Goal: Task Accomplishment & Management: Manage account settings

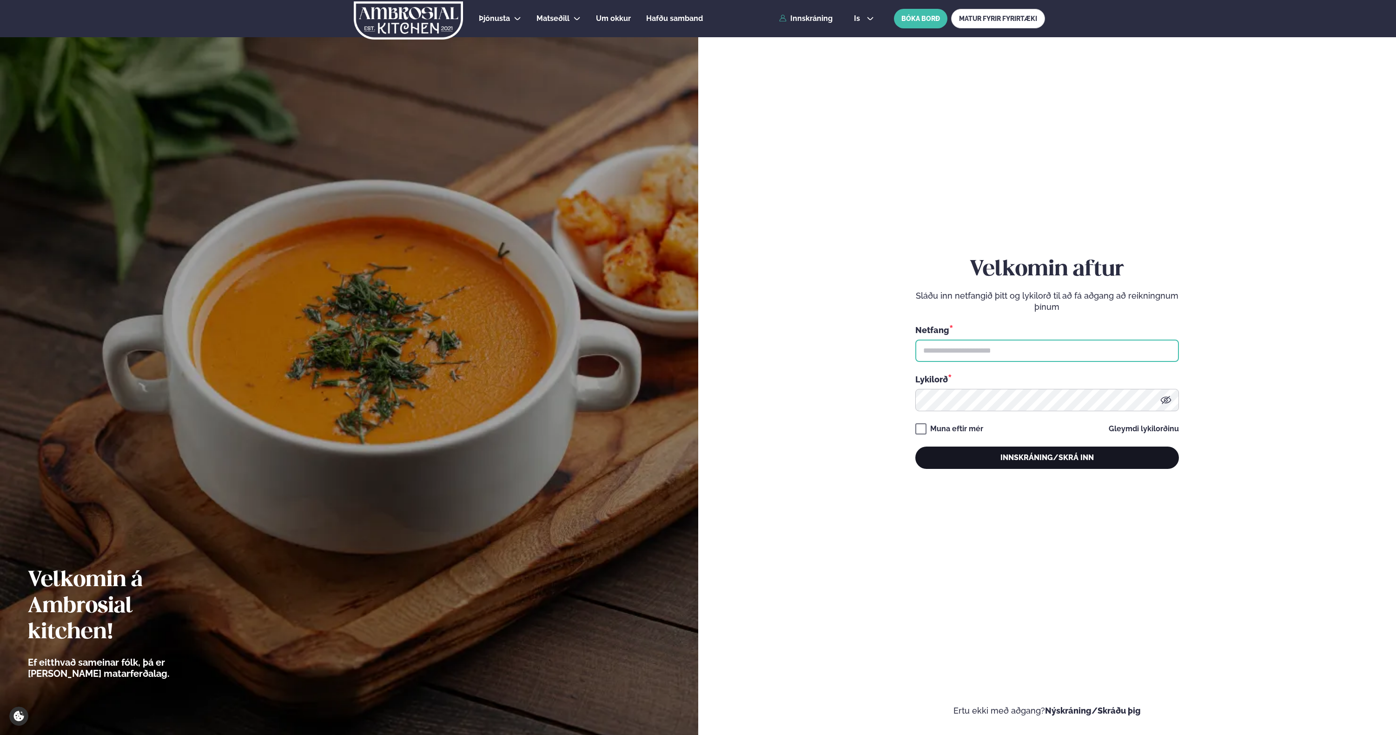
type input "**********"
click at [1029, 459] on button "Innskráning/Skrá inn" at bounding box center [1048, 457] width 264 height 22
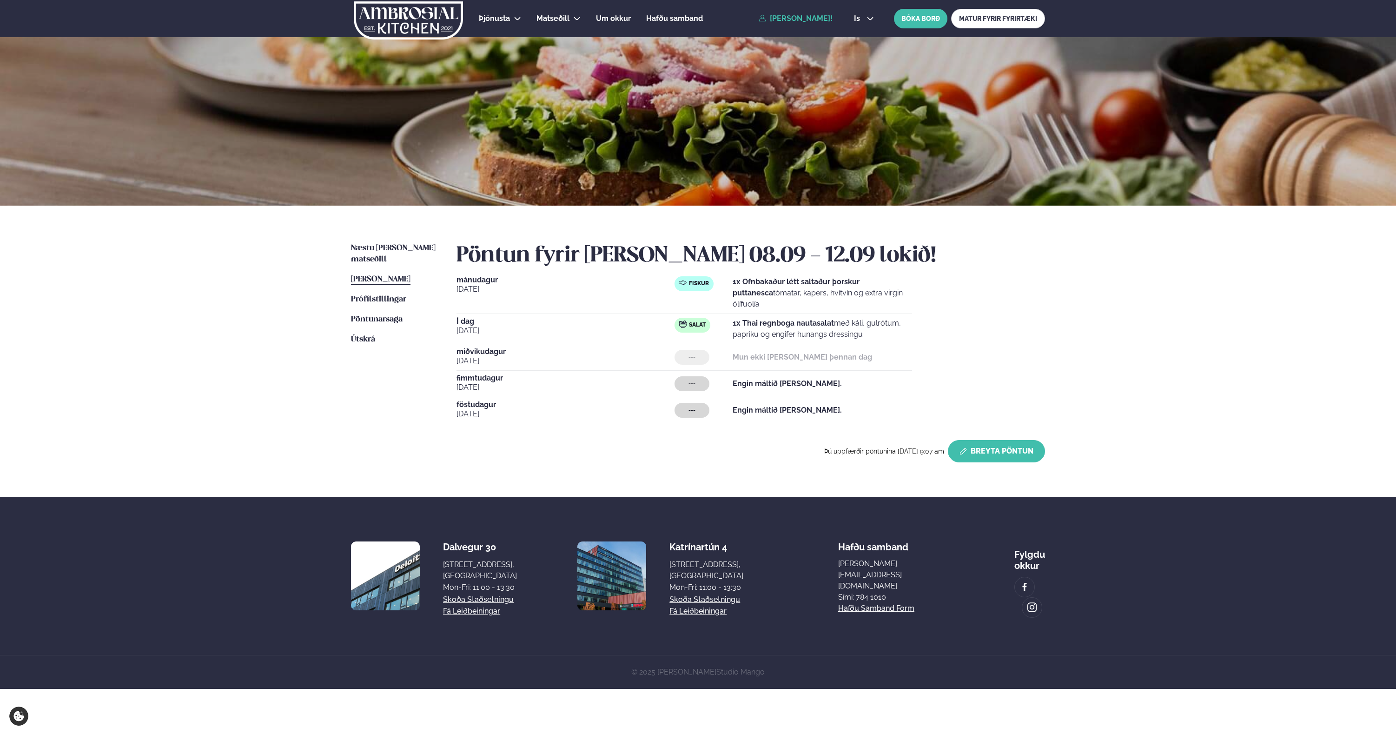
click at [1009, 440] on button "Breyta Pöntun" at bounding box center [996, 451] width 97 height 22
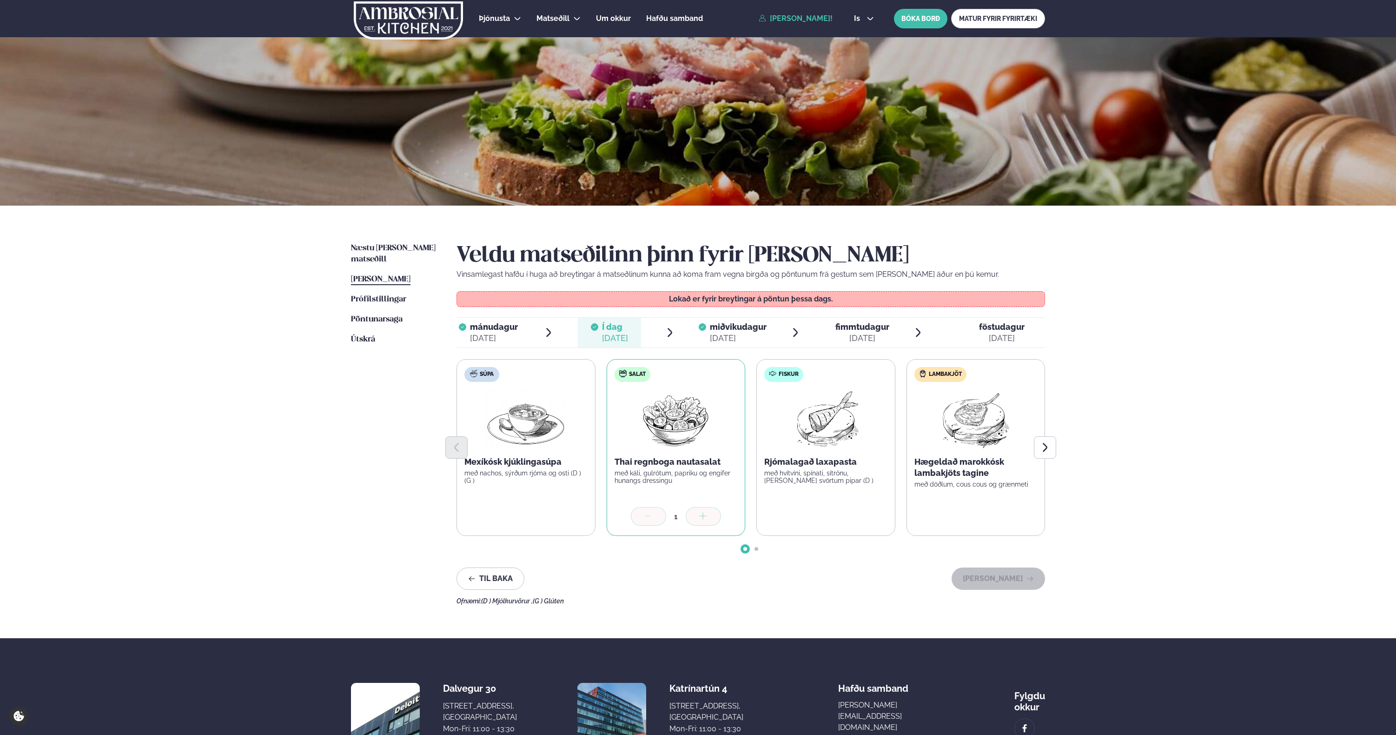
click at [756, 329] on span "miðvikudagur" at bounding box center [738, 327] width 57 height 10
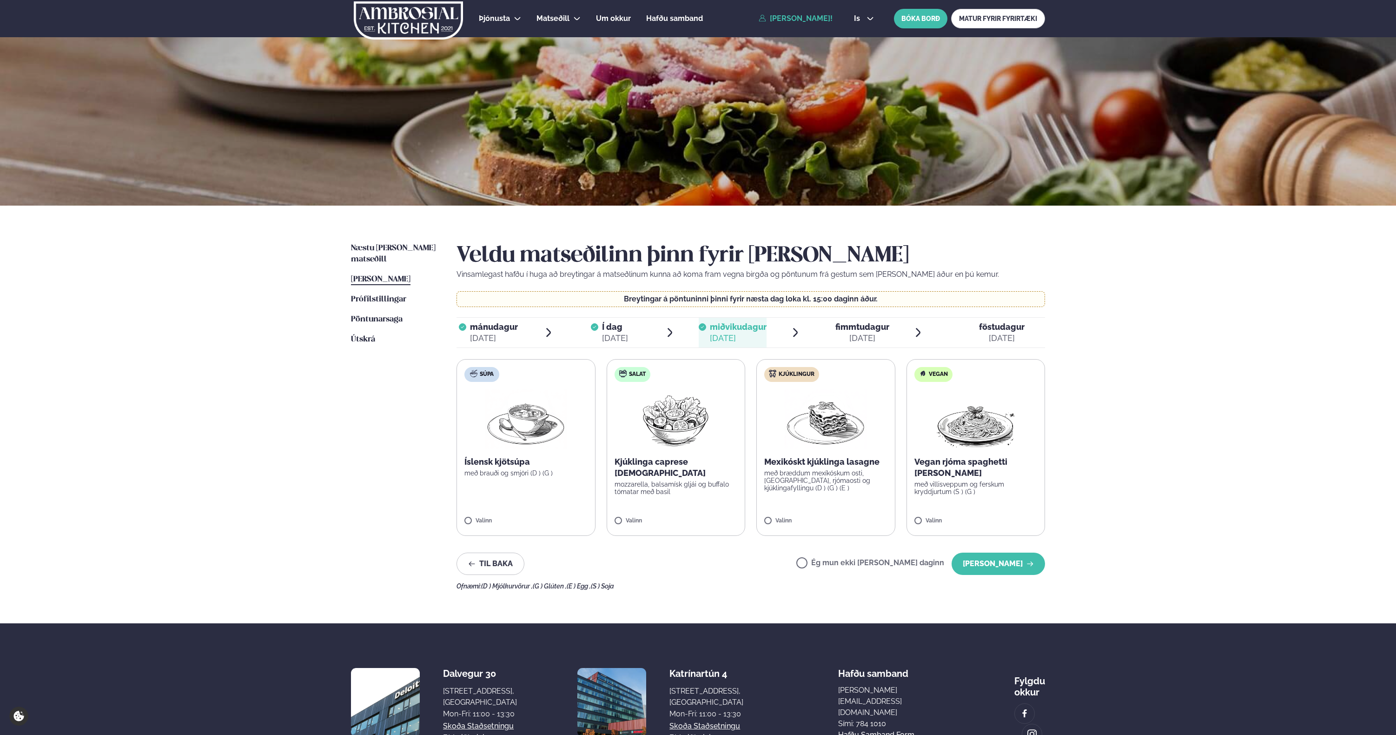
click at [861, 334] on div "[DATE]" at bounding box center [863, 337] width 54 height 11
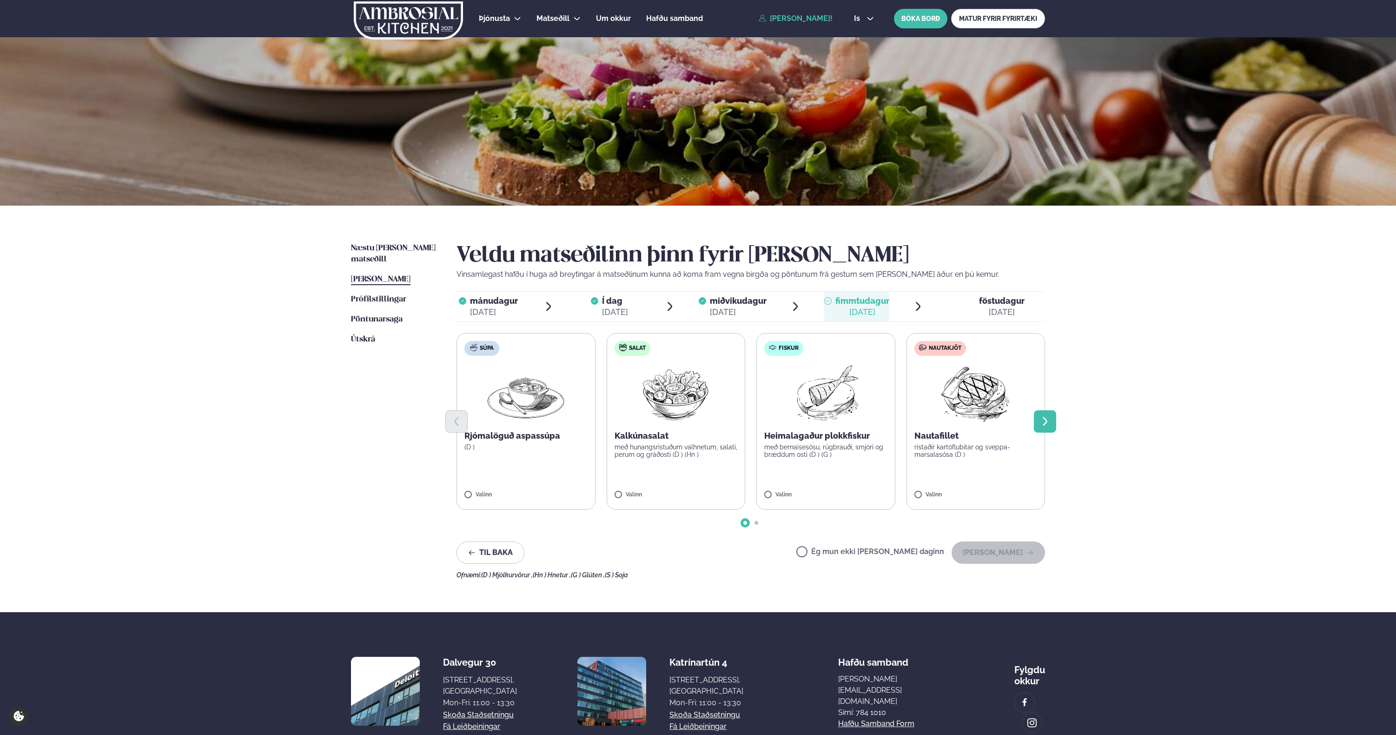
click at [1045, 428] on button "Next slide" at bounding box center [1045, 421] width 22 height 22
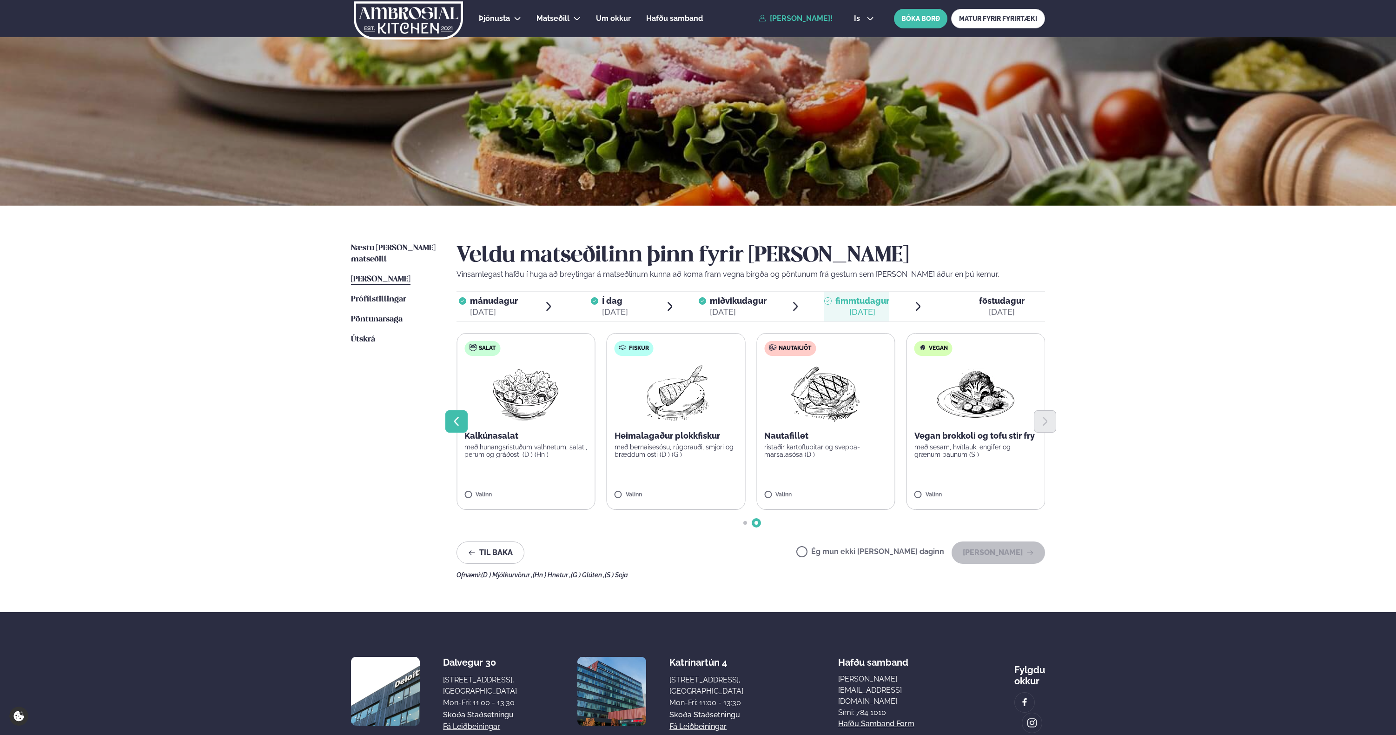
click at [459, 422] on icon "Previous slide" at bounding box center [456, 421] width 11 height 11
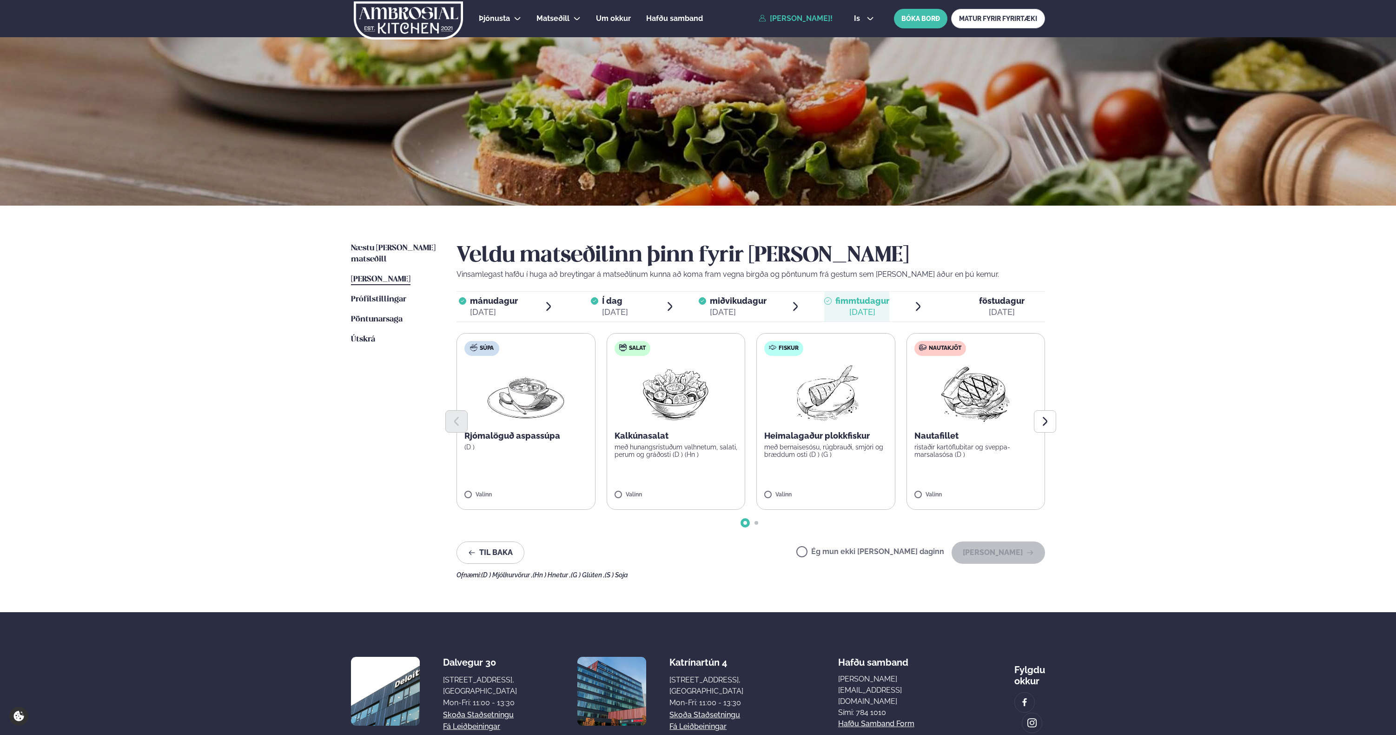
click at [996, 305] on span "föstudagur" at bounding box center [1002, 301] width 46 height 10
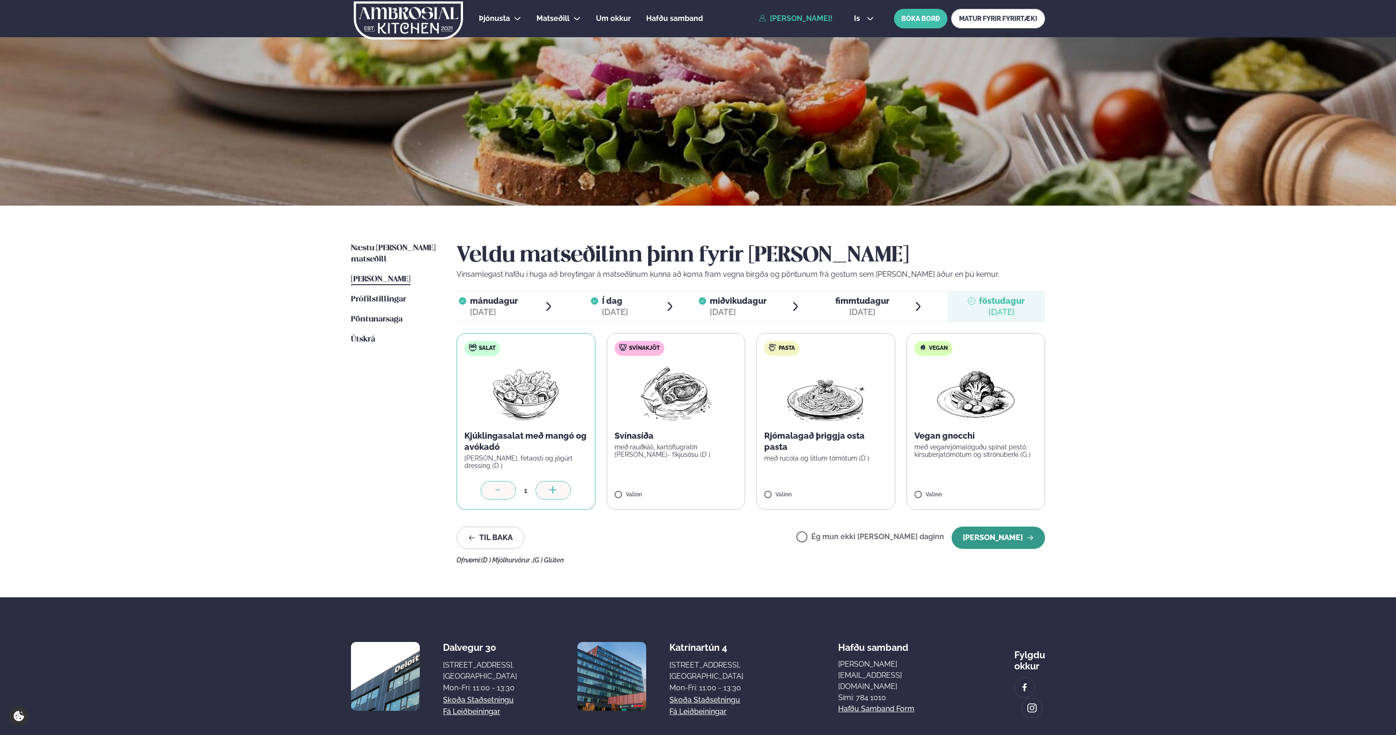
click at [1004, 540] on button "[PERSON_NAME]" at bounding box center [998, 537] width 93 height 22
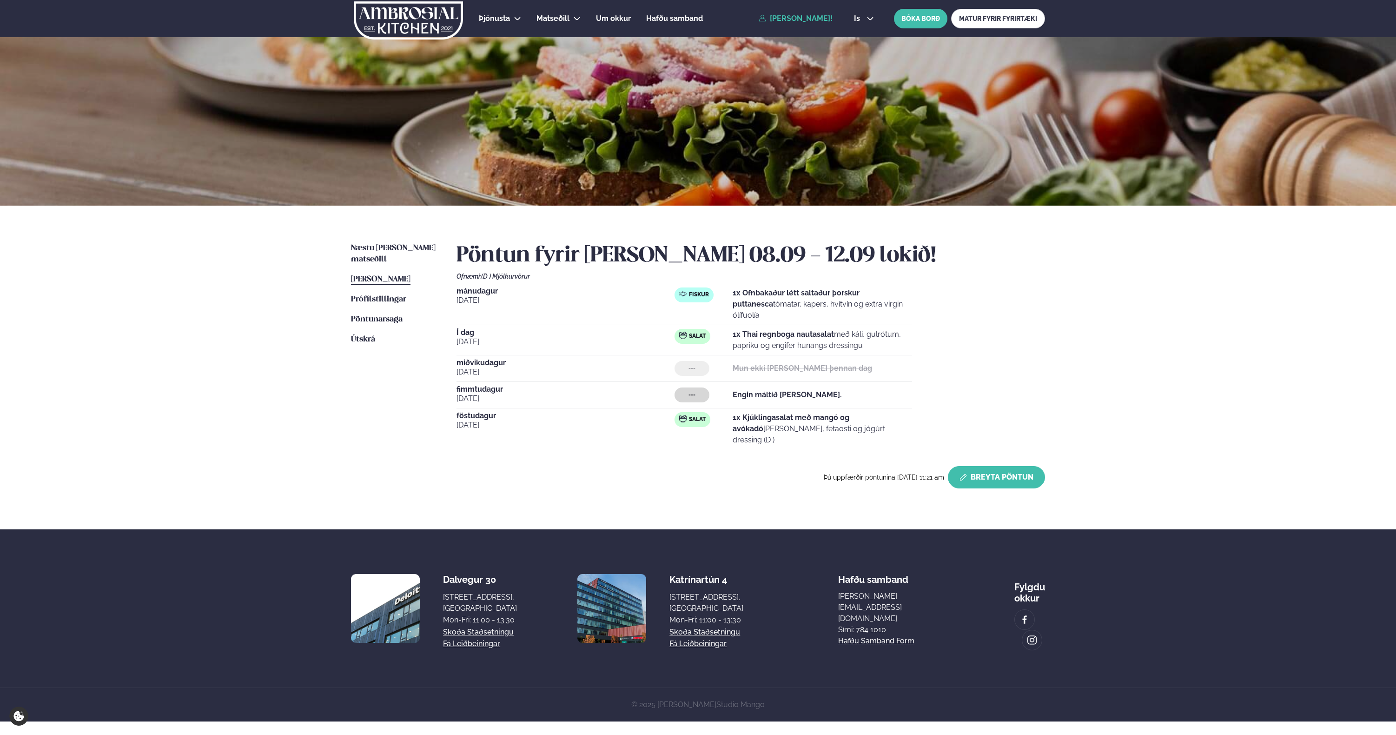
click at [988, 466] on button "Breyta Pöntun" at bounding box center [996, 477] width 97 height 22
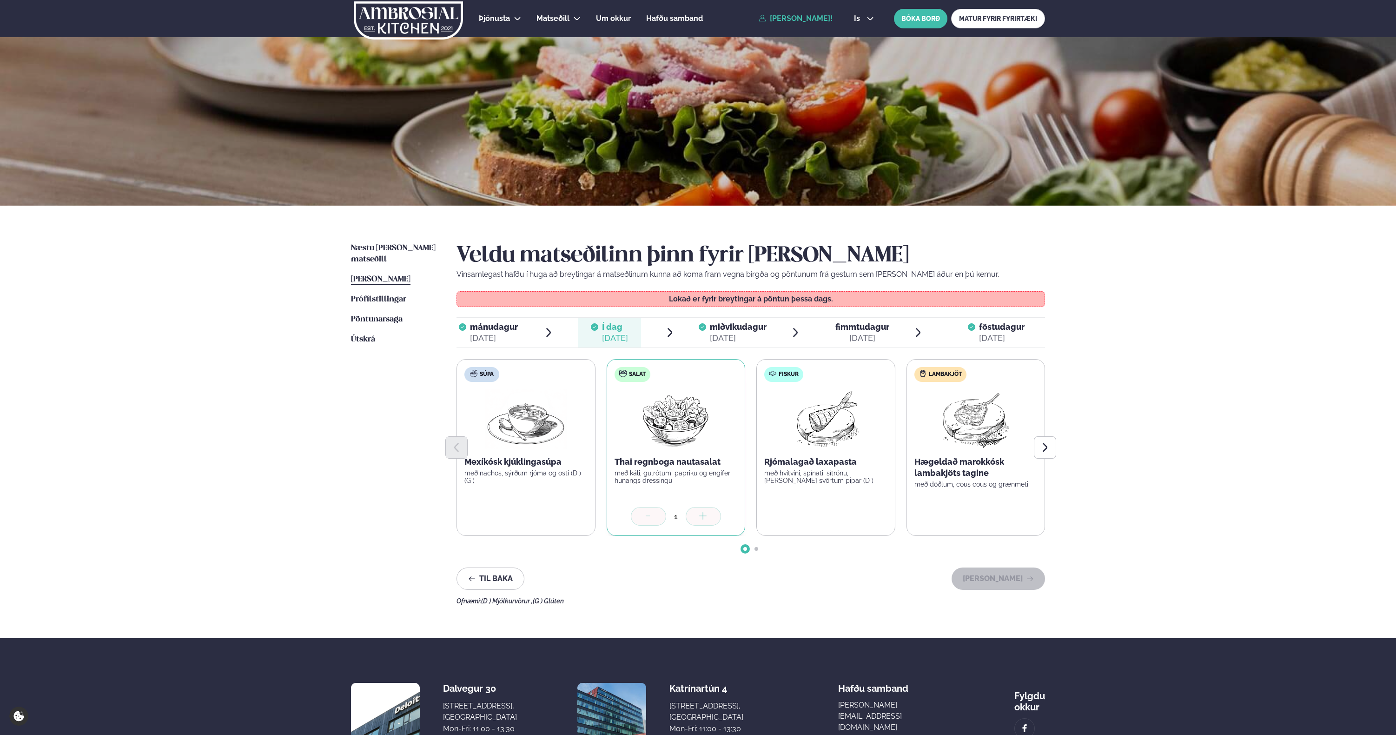
click at [856, 329] on span "fimmtudagur" at bounding box center [863, 327] width 54 height 10
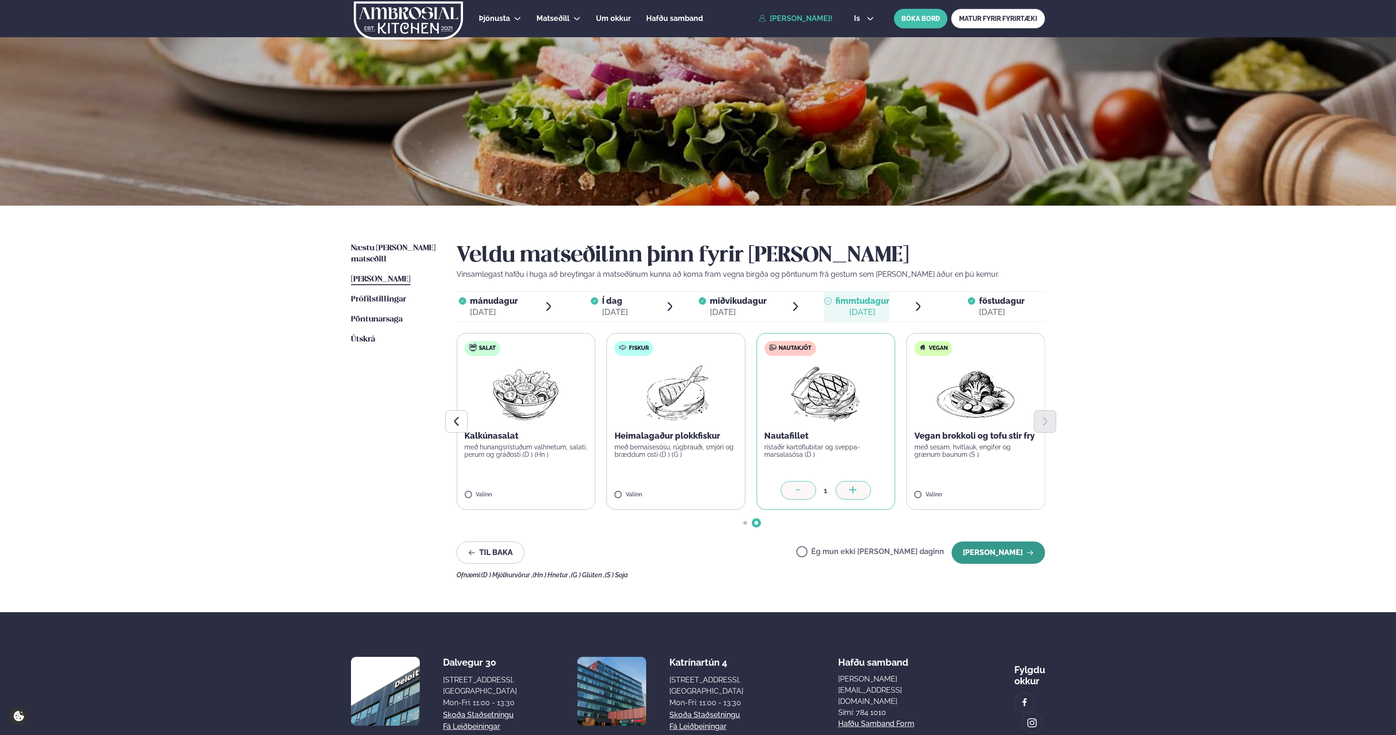
click at [1010, 549] on button "[PERSON_NAME]" at bounding box center [998, 552] width 93 height 22
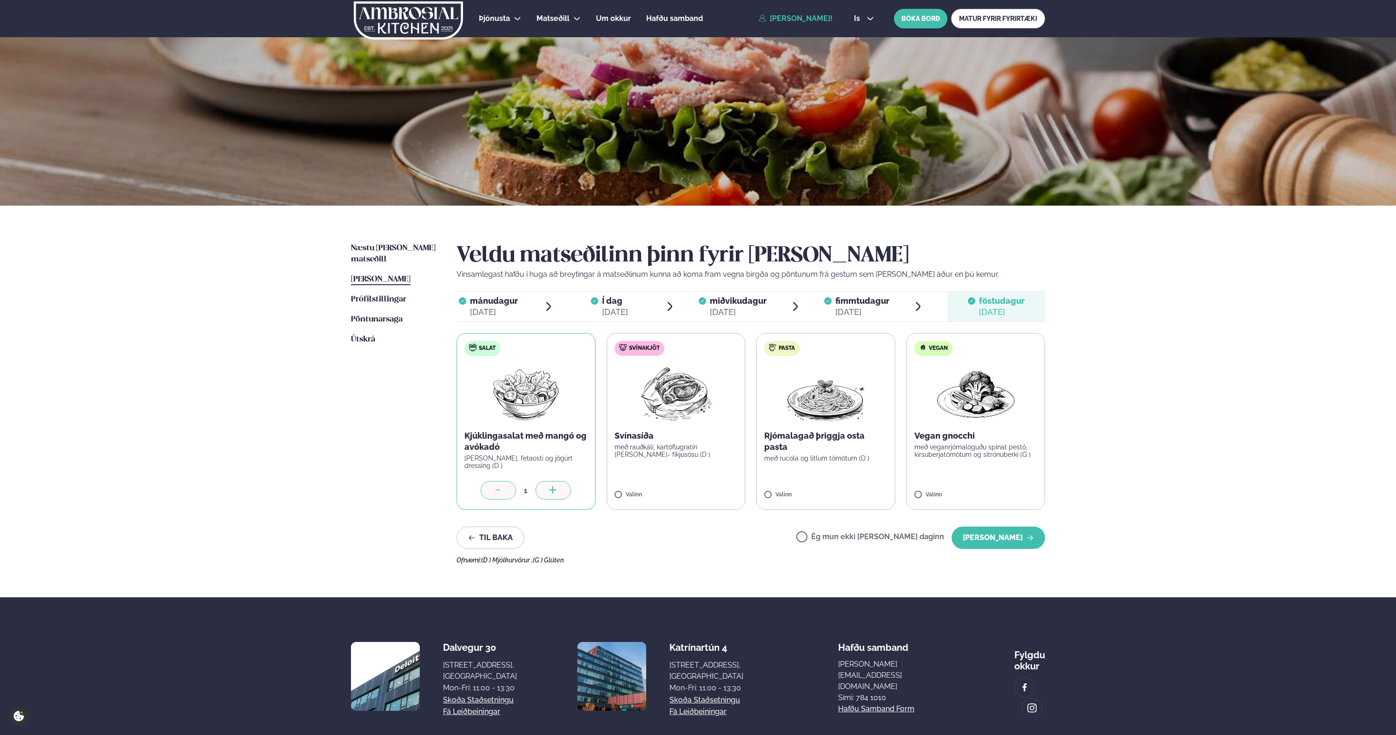
click at [735, 311] on div "[DATE]" at bounding box center [738, 311] width 57 height 11
